Goal: Task Accomplishment & Management: Use online tool/utility

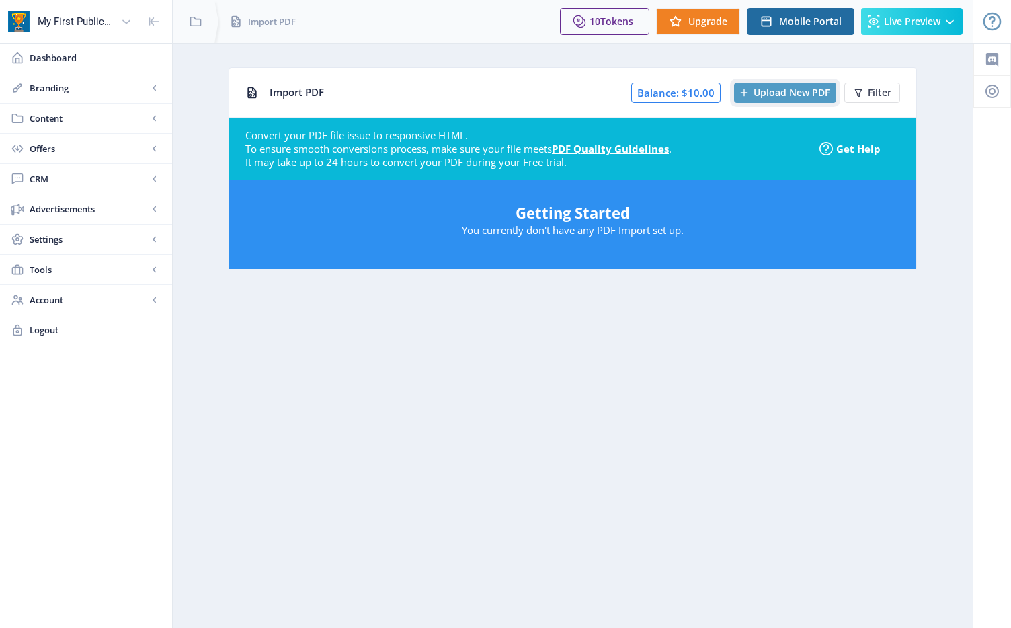
click at [775, 91] on span "Upload New PDF" at bounding box center [792, 92] width 76 height 11
click at [610, 149] on link "PDF Quality Guidelines" at bounding box center [610, 148] width 117 height 13
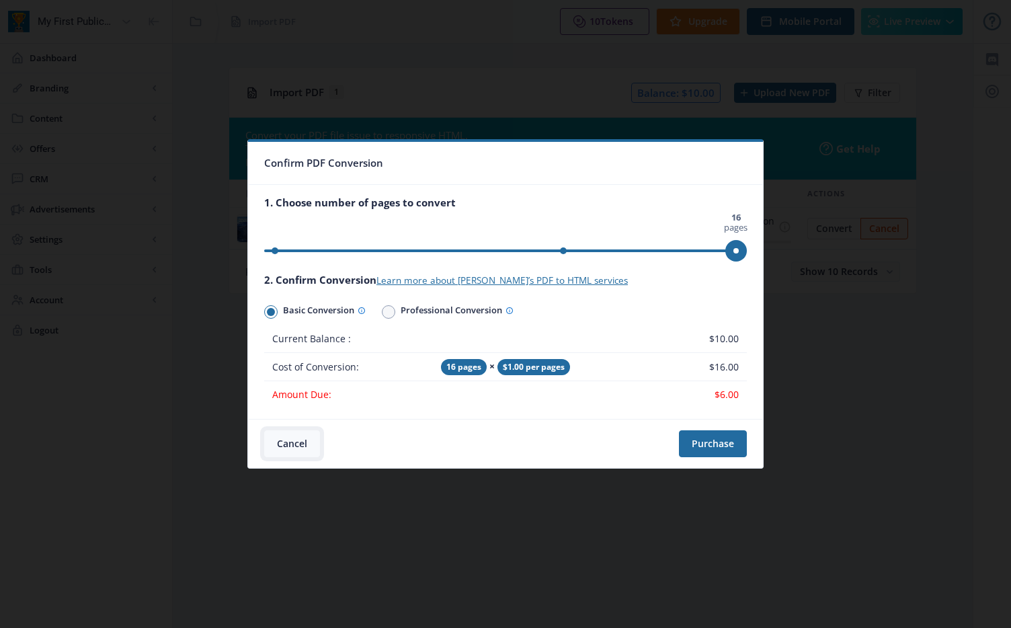
click at [288, 443] on button "Cancel" at bounding box center [292, 443] width 56 height 27
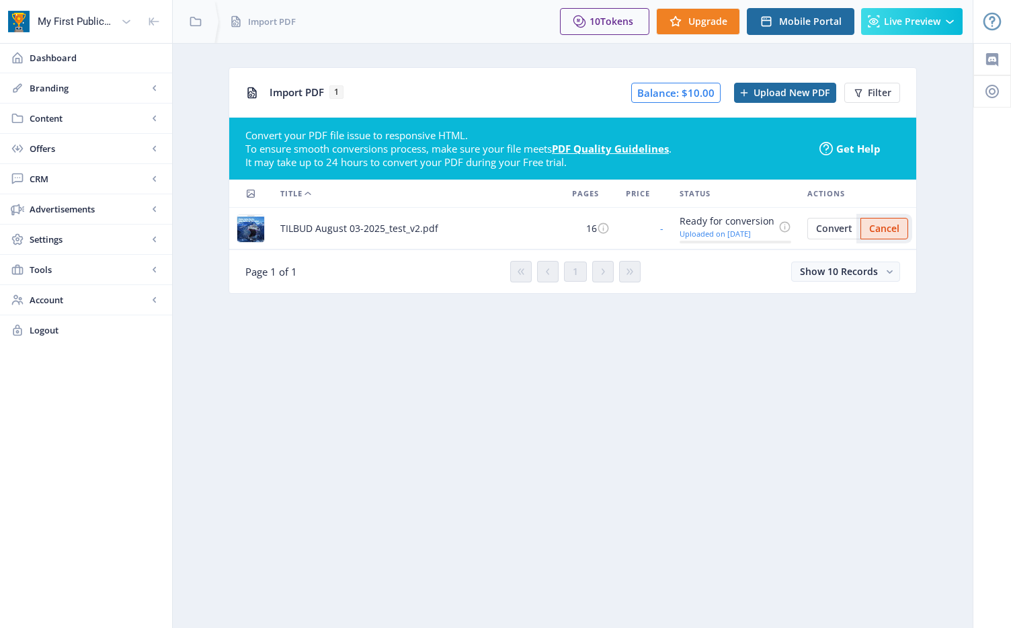
click at [885, 225] on span "Cancel" at bounding box center [884, 228] width 30 height 11
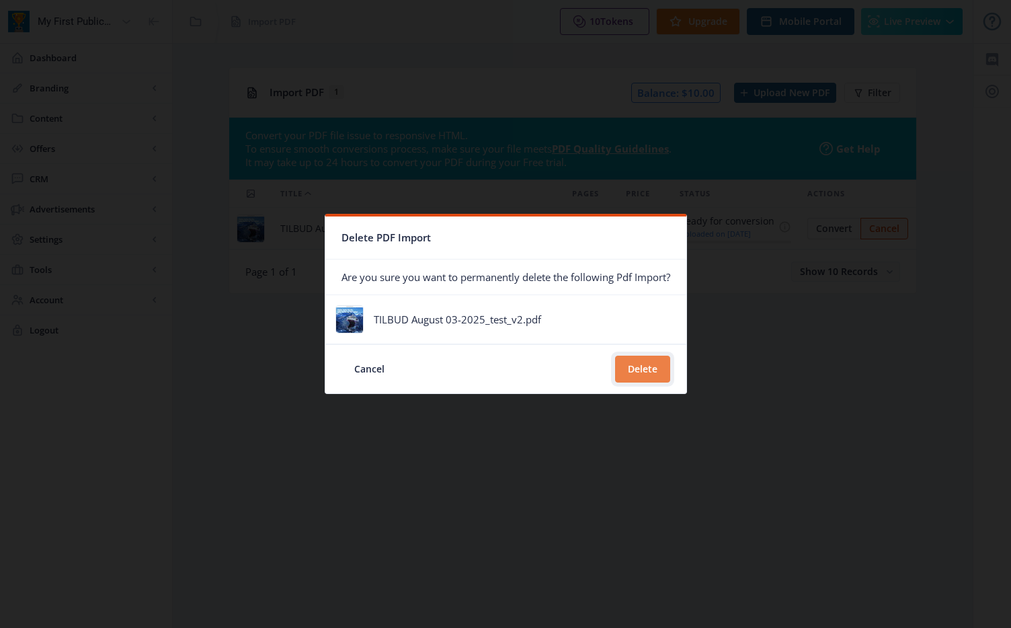
click at [645, 368] on button "Delete" at bounding box center [642, 369] width 55 height 27
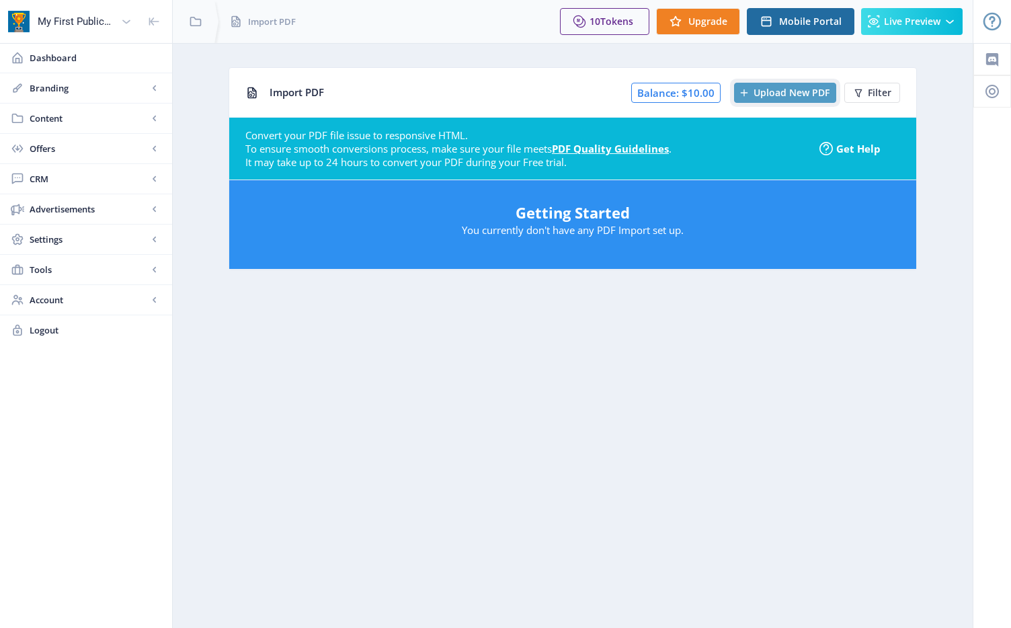
click at [770, 89] on span "Upload New PDF" at bounding box center [792, 92] width 76 height 11
click at [878, 92] on span "Filter" at bounding box center [880, 92] width 24 height 11
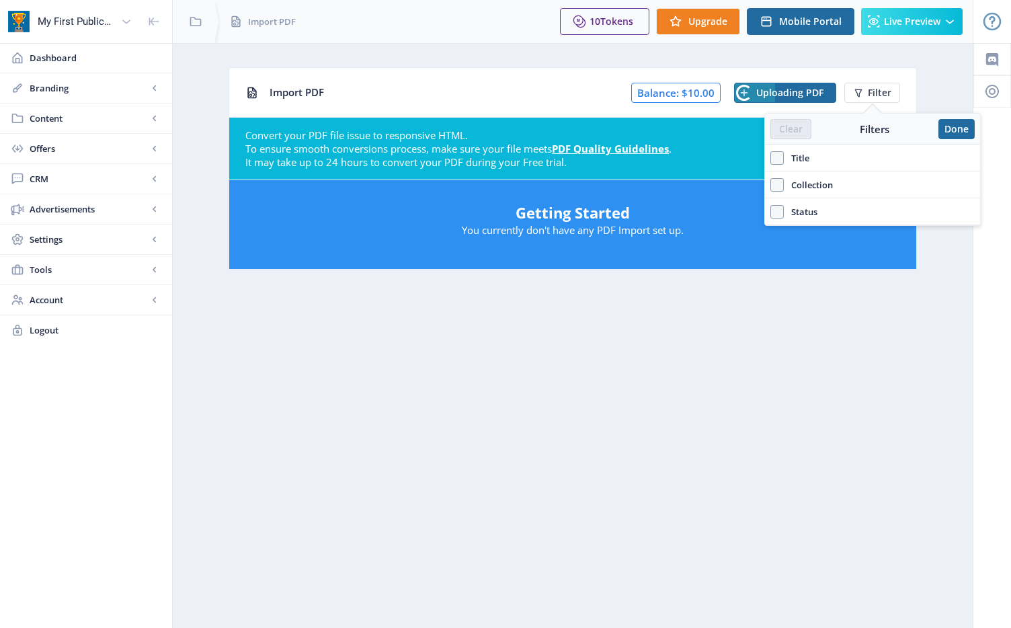
click at [811, 347] on nb-layout-column "Import PDF Balance: $10.00 Uploading PDF Filter Convert your PDF file issue to …" at bounding box center [572, 335] width 801 height 585
click at [794, 159] on span "Title" at bounding box center [797, 158] width 26 height 16
click at [771, 158] on input "Title" at bounding box center [770, 157] width 1 height 1
checkbox input "true"
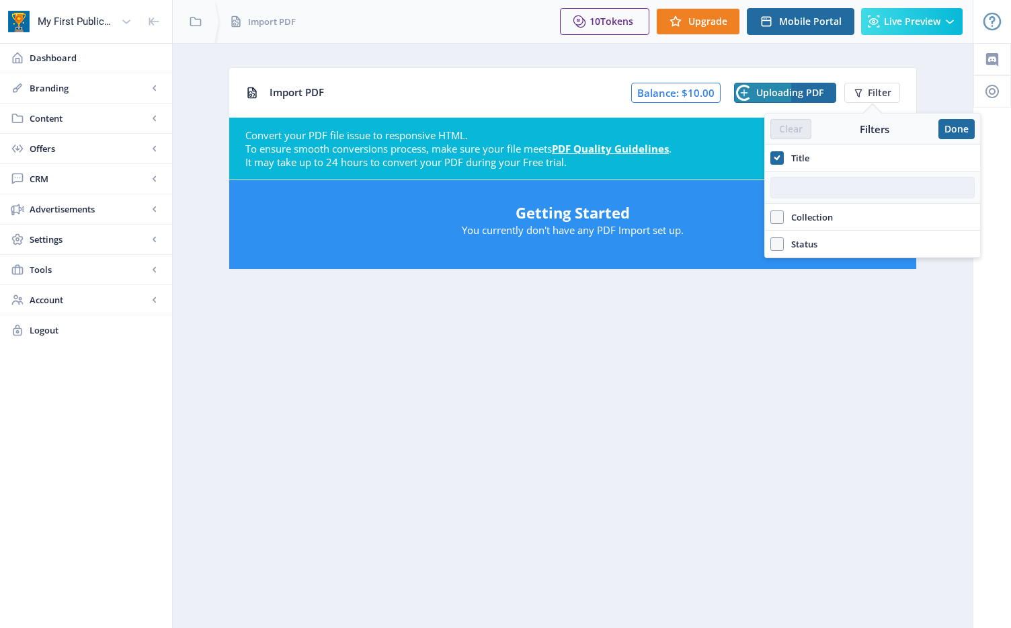
click at [807, 188] on input "text" at bounding box center [872, 188] width 204 height 22
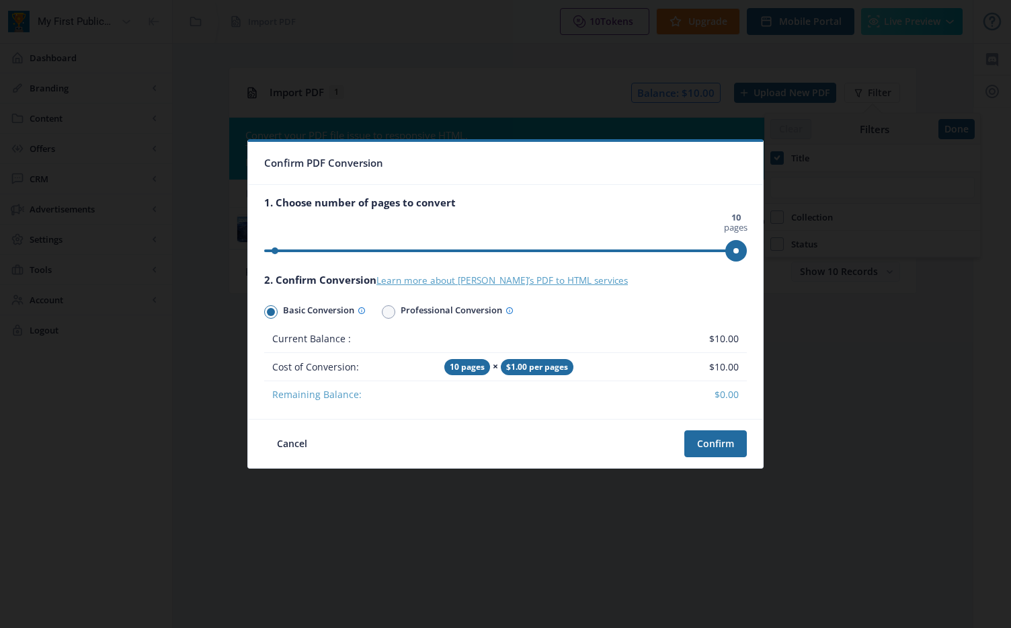
click at [540, 282] on link "Learn more about [PERSON_NAME]’s PDF to HTML services" at bounding box center [501, 280] width 251 height 12
click at [389, 312] on span at bounding box center [388, 312] width 8 height 8
click at [382, 312] on input "Professional Conversion" at bounding box center [382, 311] width 1 height 1
radio input "true"
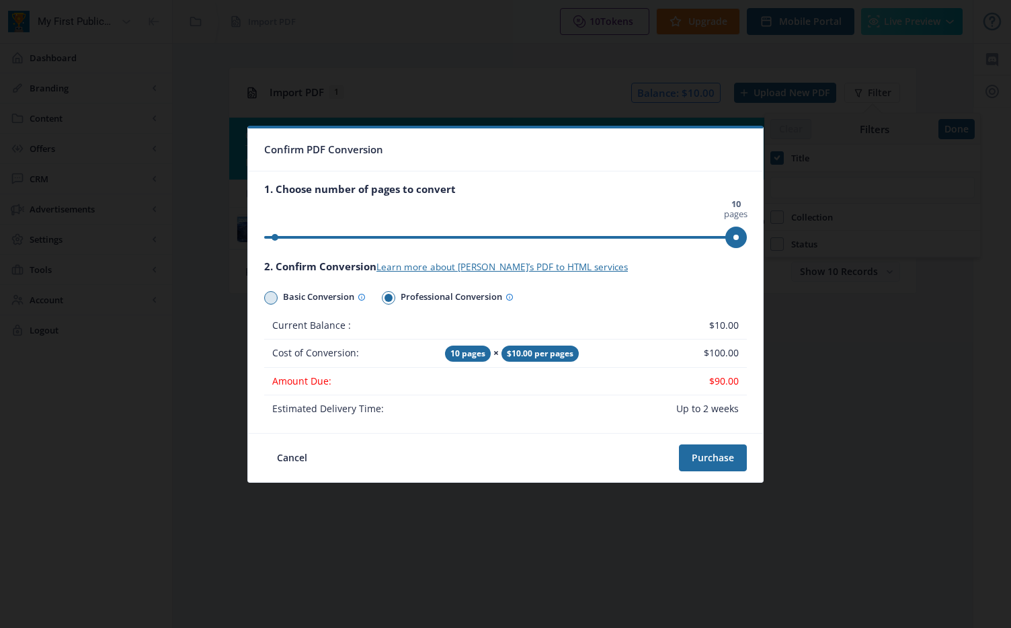
click at [276, 299] on span at bounding box center [270, 297] width 13 height 13
click at [265, 298] on input "Basic Conversion" at bounding box center [264, 298] width 1 height 1
radio input "true"
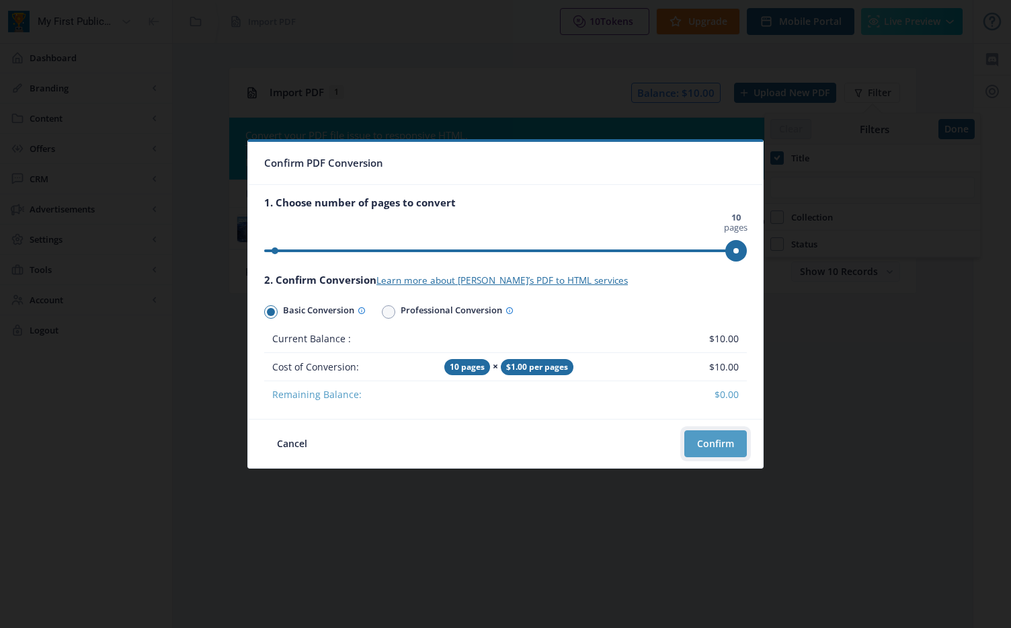
click at [715, 440] on button "Confirm" at bounding box center [715, 443] width 63 height 27
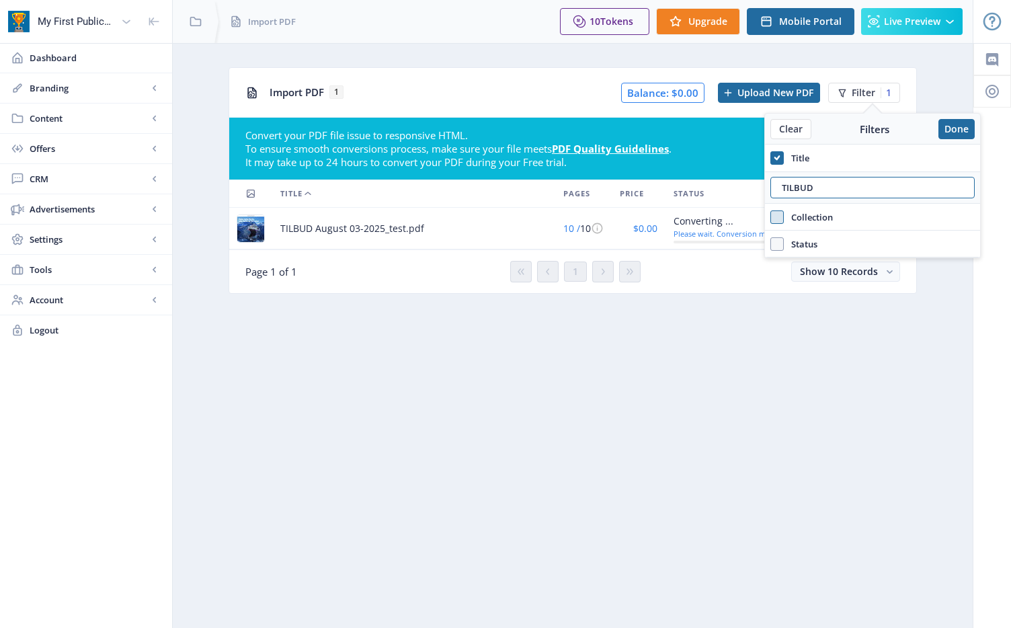
type input "TILBUD"
click at [780, 219] on span at bounding box center [776, 216] width 13 height 13
click at [771, 217] on input "Collection" at bounding box center [770, 216] width 1 height 1
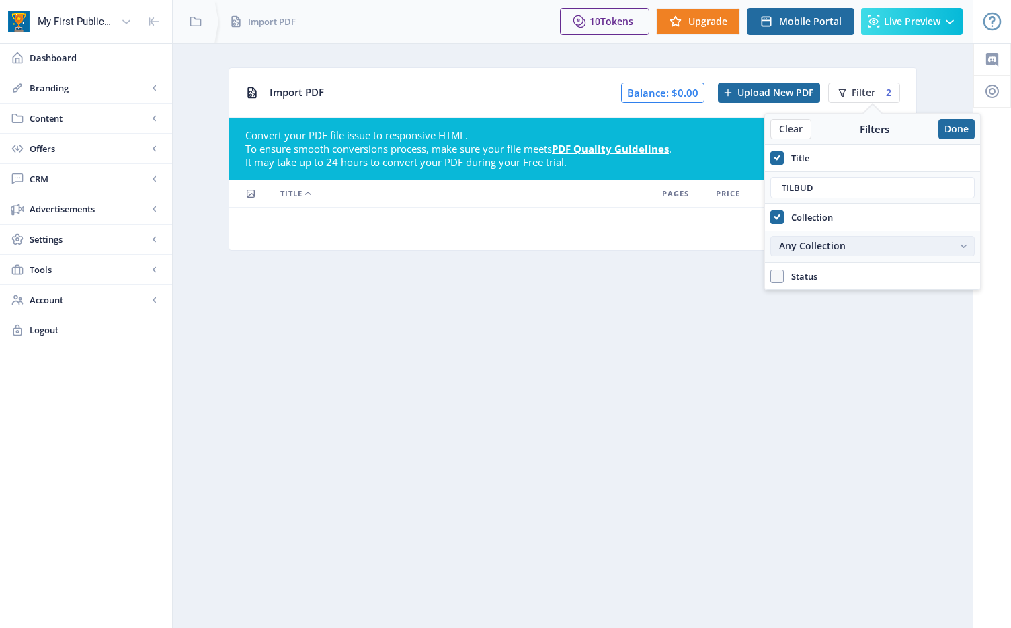
click at [864, 248] on div "Any Collection" at bounding box center [865, 246] width 173 height 11
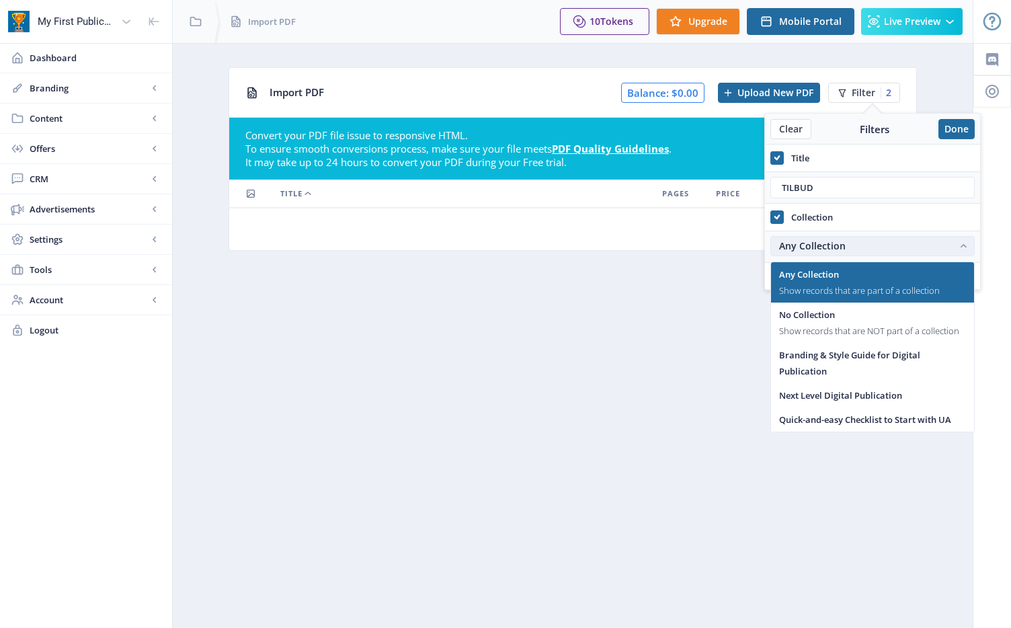
click at [864, 248] on div "Any Collection" at bounding box center [865, 246] width 173 height 11
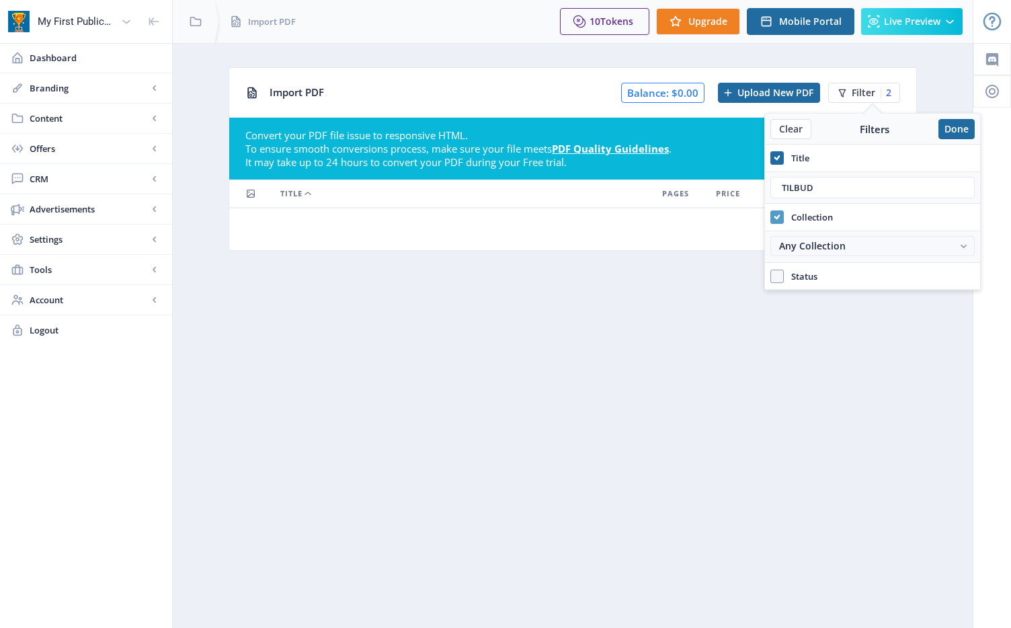
click at [779, 213] on icon at bounding box center [777, 216] width 6 height 13
click at [771, 216] on input "Collection" at bounding box center [770, 216] width 1 height 1
checkbox input "false"
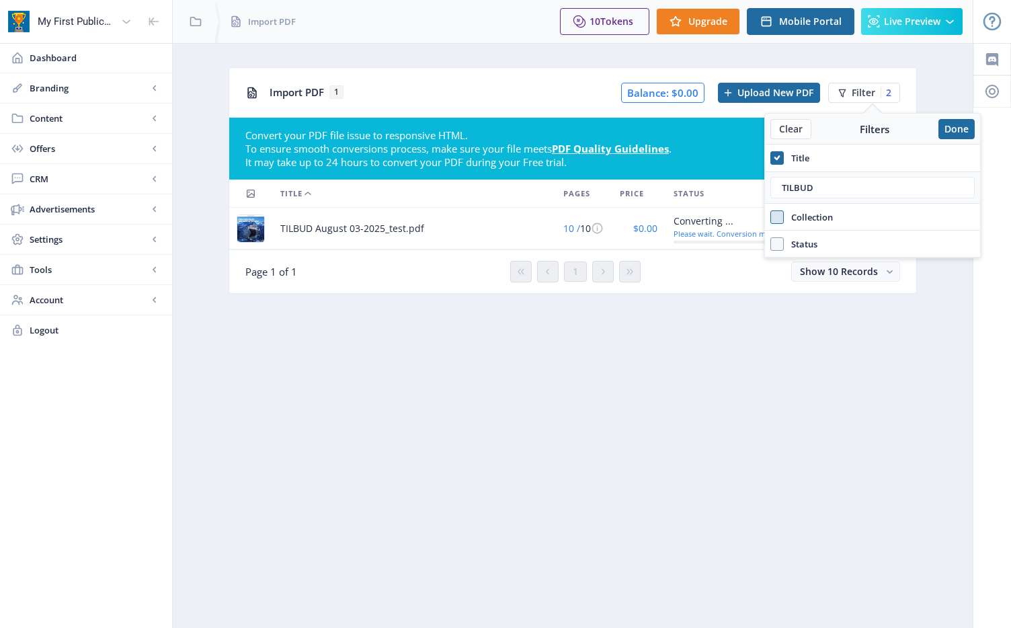
click at [804, 244] on span "Status" at bounding box center [801, 244] width 34 height 16
click at [771, 244] on input "Status" at bounding box center [770, 243] width 1 height 1
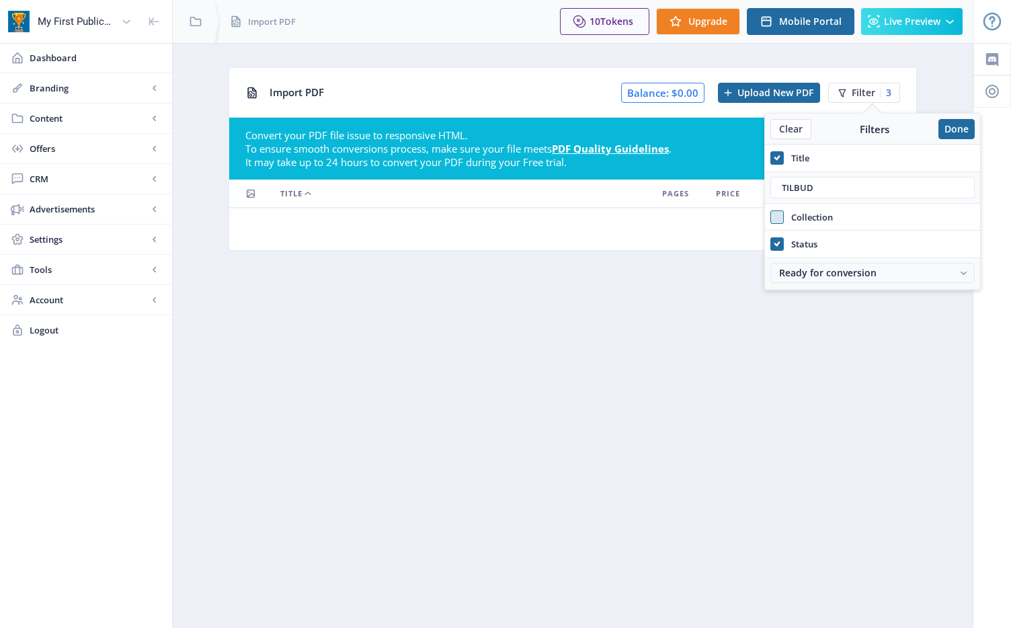
click at [801, 243] on span "Status" at bounding box center [801, 244] width 34 height 16
click at [771, 243] on input "Status" at bounding box center [770, 243] width 1 height 1
checkbox input "false"
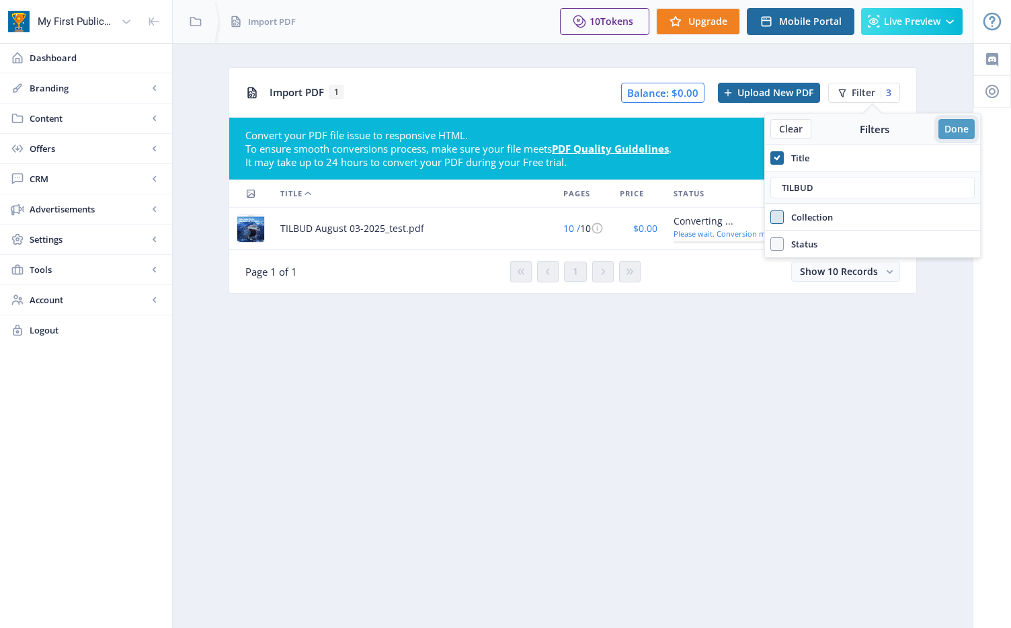
click at [959, 126] on button "Done" at bounding box center [956, 129] width 36 height 20
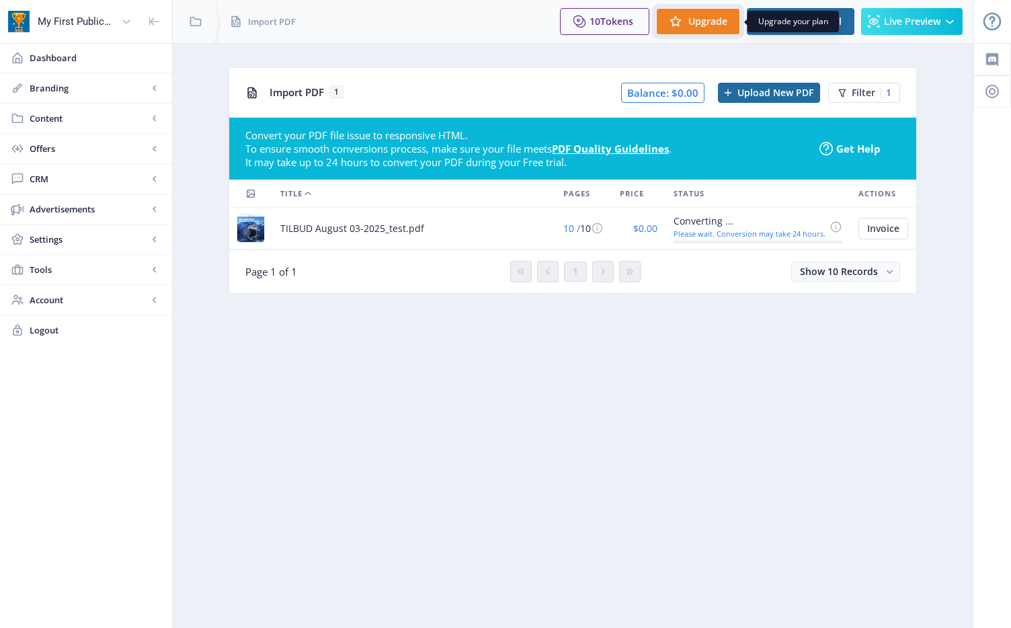
click at [713, 23] on span "Upgrade" at bounding box center [707, 21] width 39 height 11
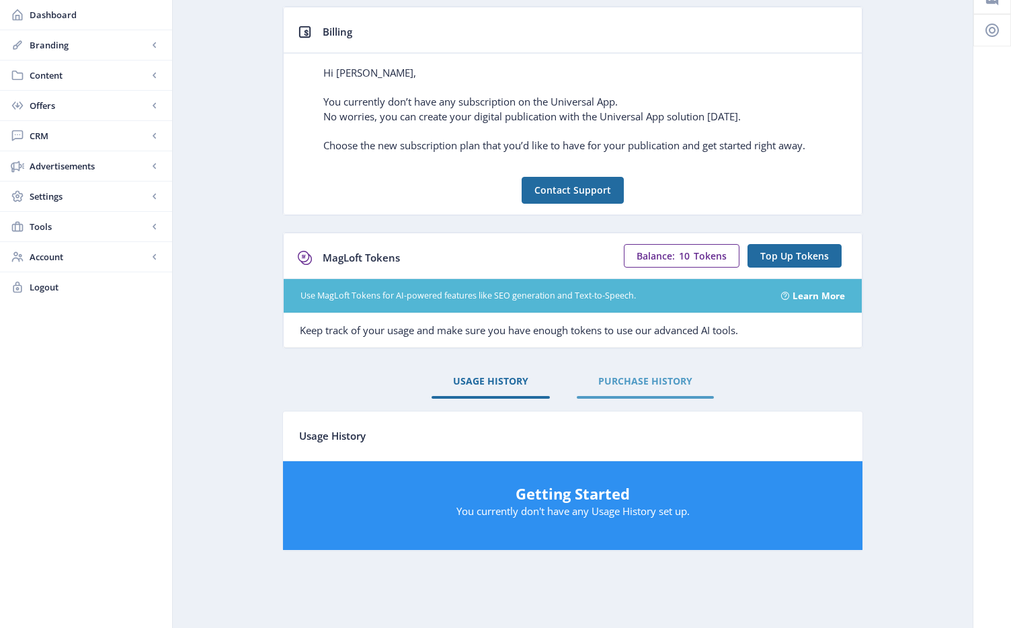
scroll to position [59, 0]
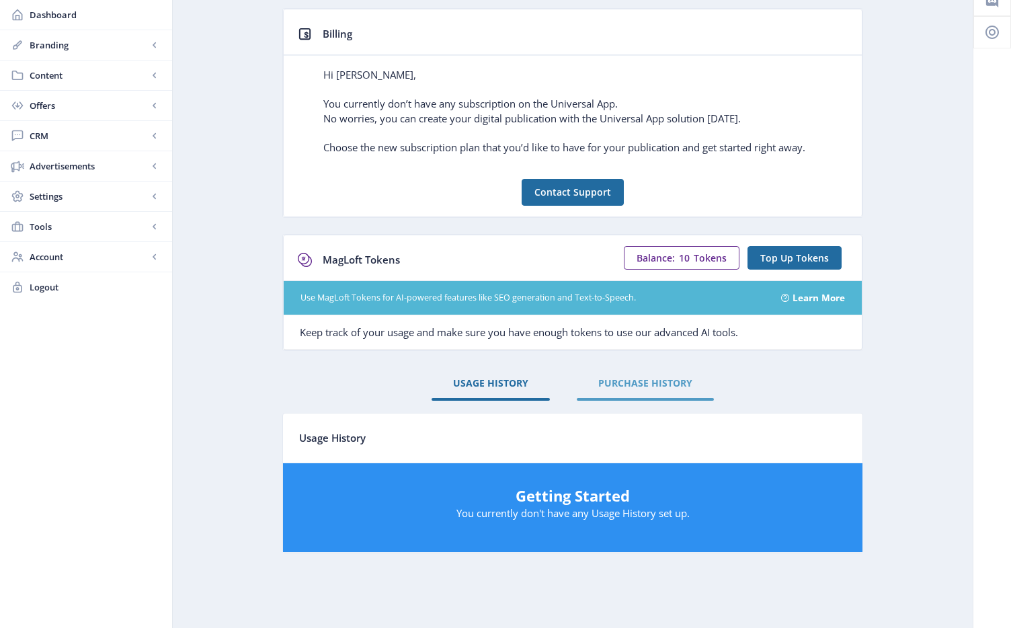
drag, startPoint x: 643, startPoint y: 382, endPoint x: 614, endPoint y: 378, distance: 29.2
click at [643, 382] on span "PURCHASE HISTORY" at bounding box center [645, 383] width 94 height 11
click at [483, 380] on span "USAGE HISTORY" at bounding box center [490, 383] width 75 height 11
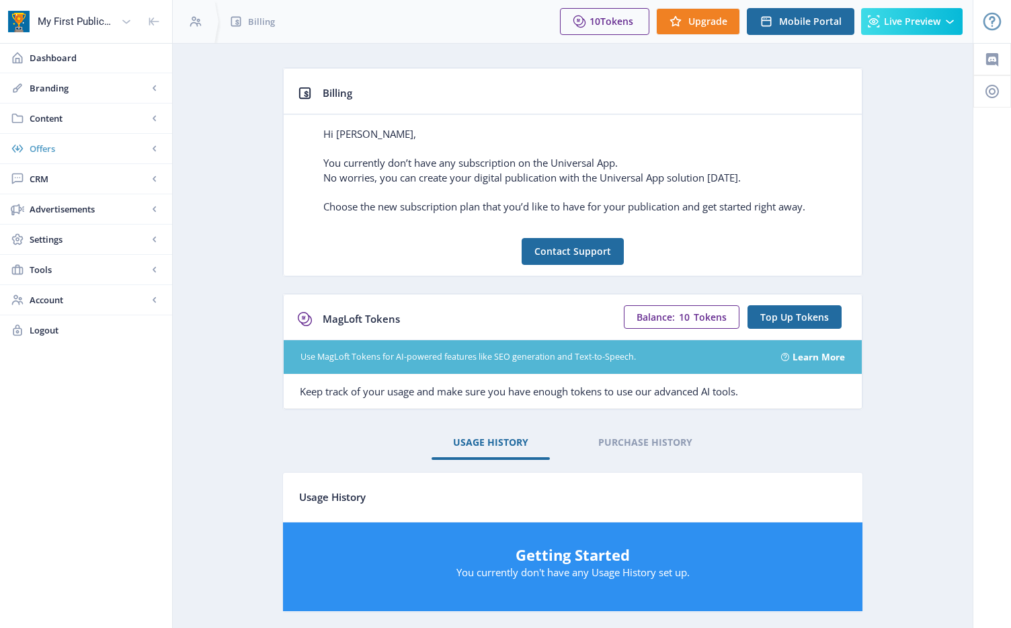
click at [49, 149] on span "Offers" at bounding box center [89, 148] width 118 height 13
click at [52, 117] on span "Content" at bounding box center [89, 118] width 118 height 13
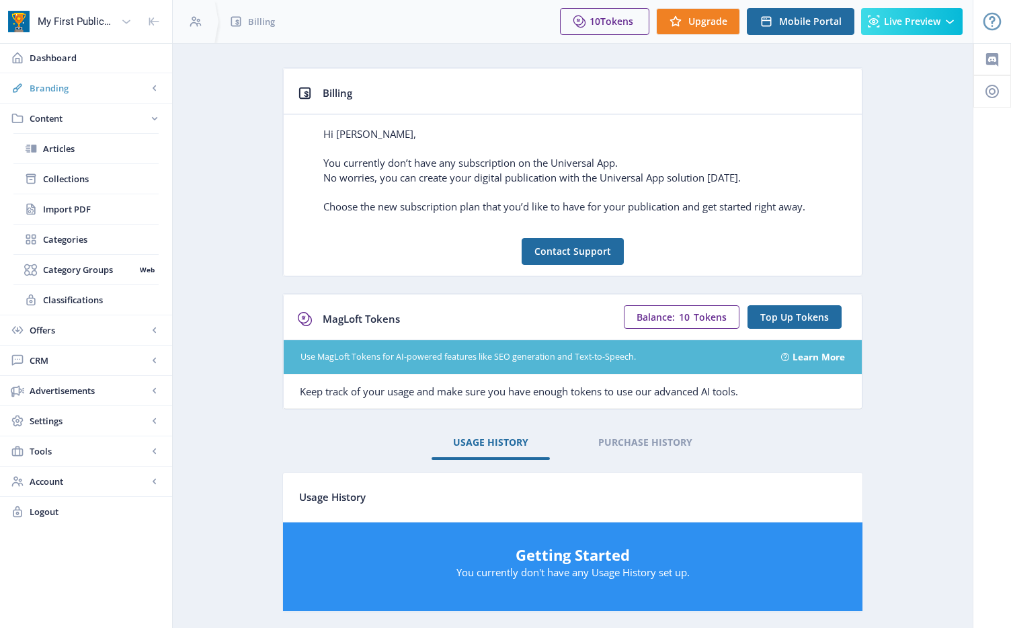
click at [65, 93] on span "Branding" at bounding box center [89, 87] width 118 height 13
click at [54, 54] on span "Dashboard" at bounding box center [96, 57] width 132 height 13
